Goal: Task Accomplishment & Management: Manage account settings

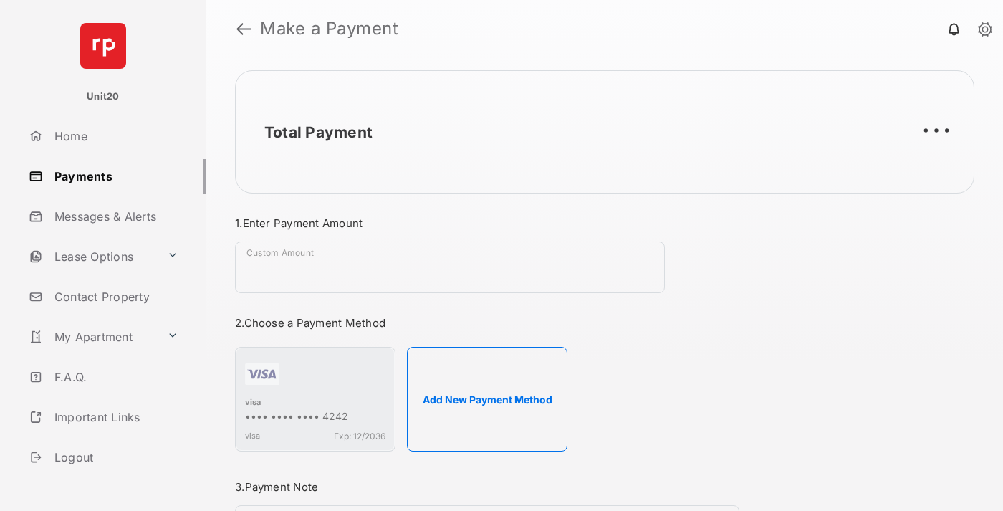
click at [112, 176] on link "Payments" at bounding box center [114, 176] width 183 height 34
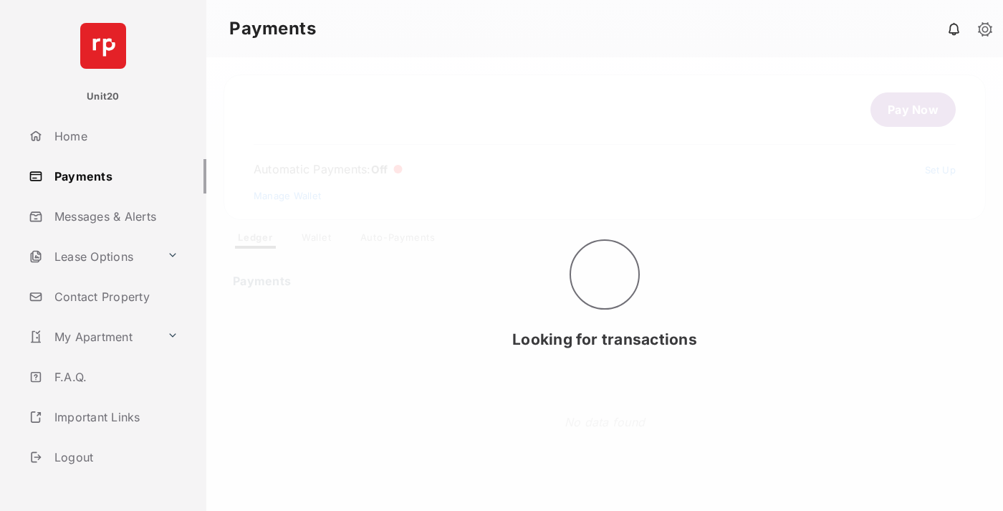
click at [398, 240] on link "Auto-Payments" at bounding box center [398, 239] width 98 height 17
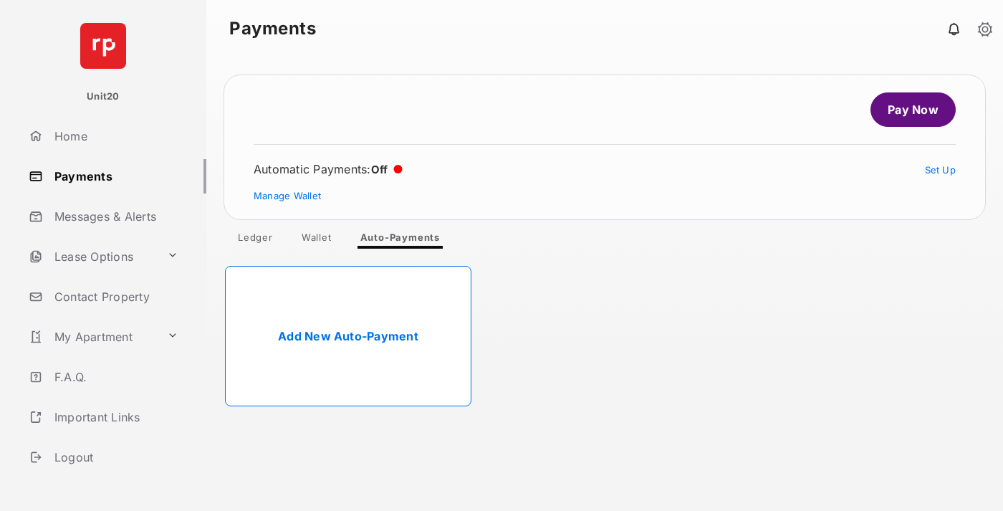
click at [348, 336] on link "Add New Auto-Payment" at bounding box center [348, 336] width 246 height 140
